Goal: Find specific page/section: Find specific page/section

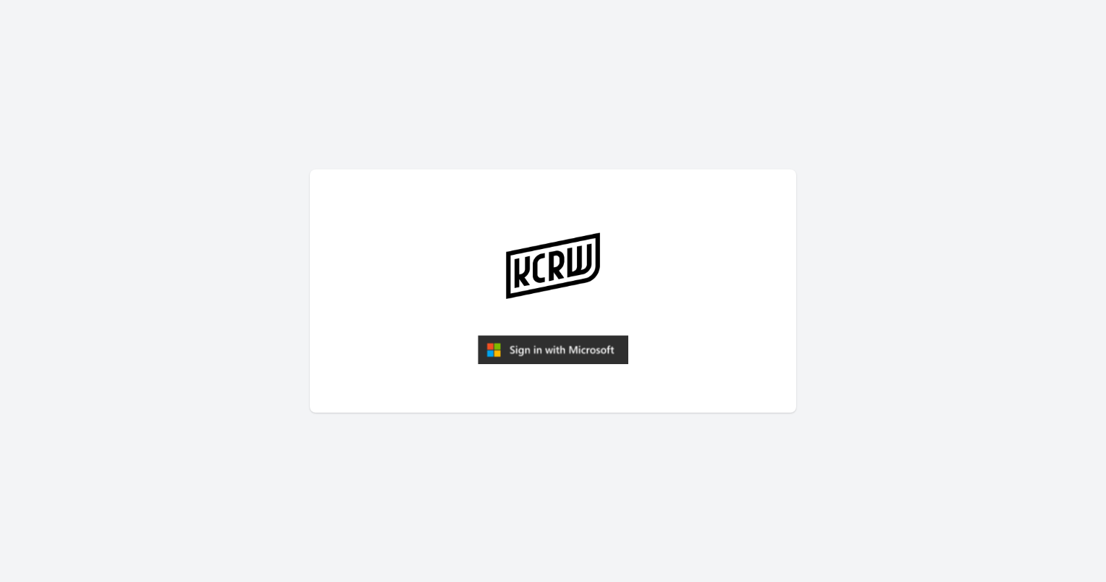
click at [551, 342] on img "submit" at bounding box center [553, 349] width 151 height 29
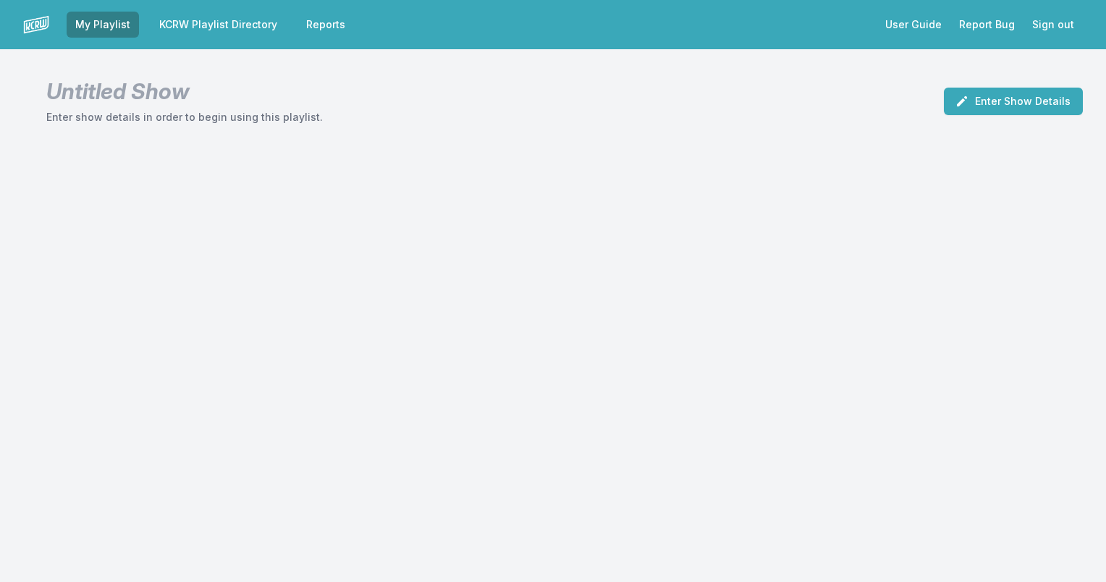
click at [190, 15] on link "KCRW Playlist Directory" at bounding box center [218, 25] width 135 height 26
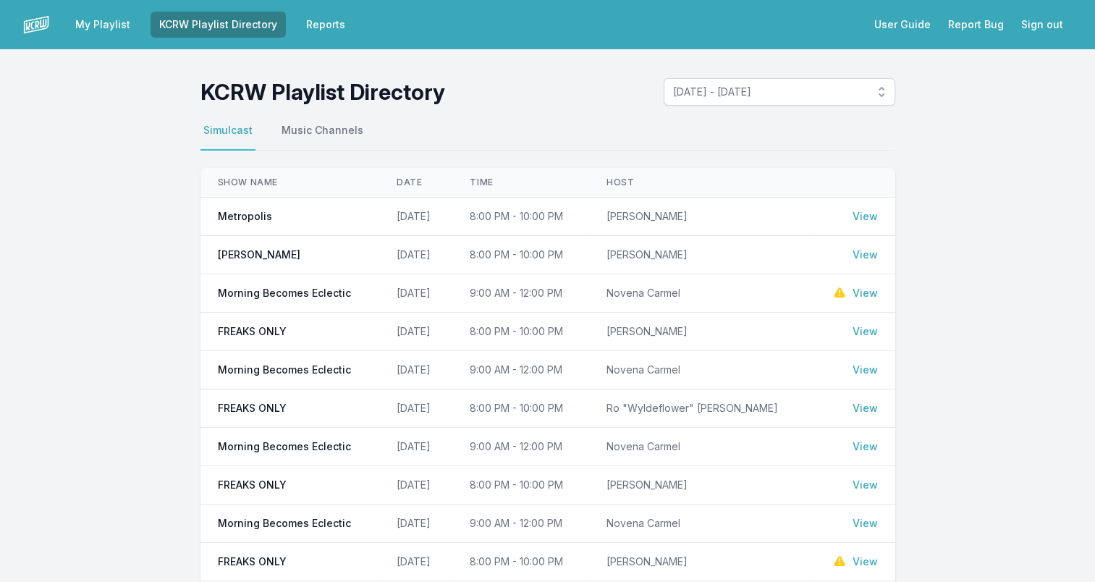
click at [871, 209] on link "View" at bounding box center [865, 216] width 25 height 14
